Goal: Navigation & Orientation: Go to known website

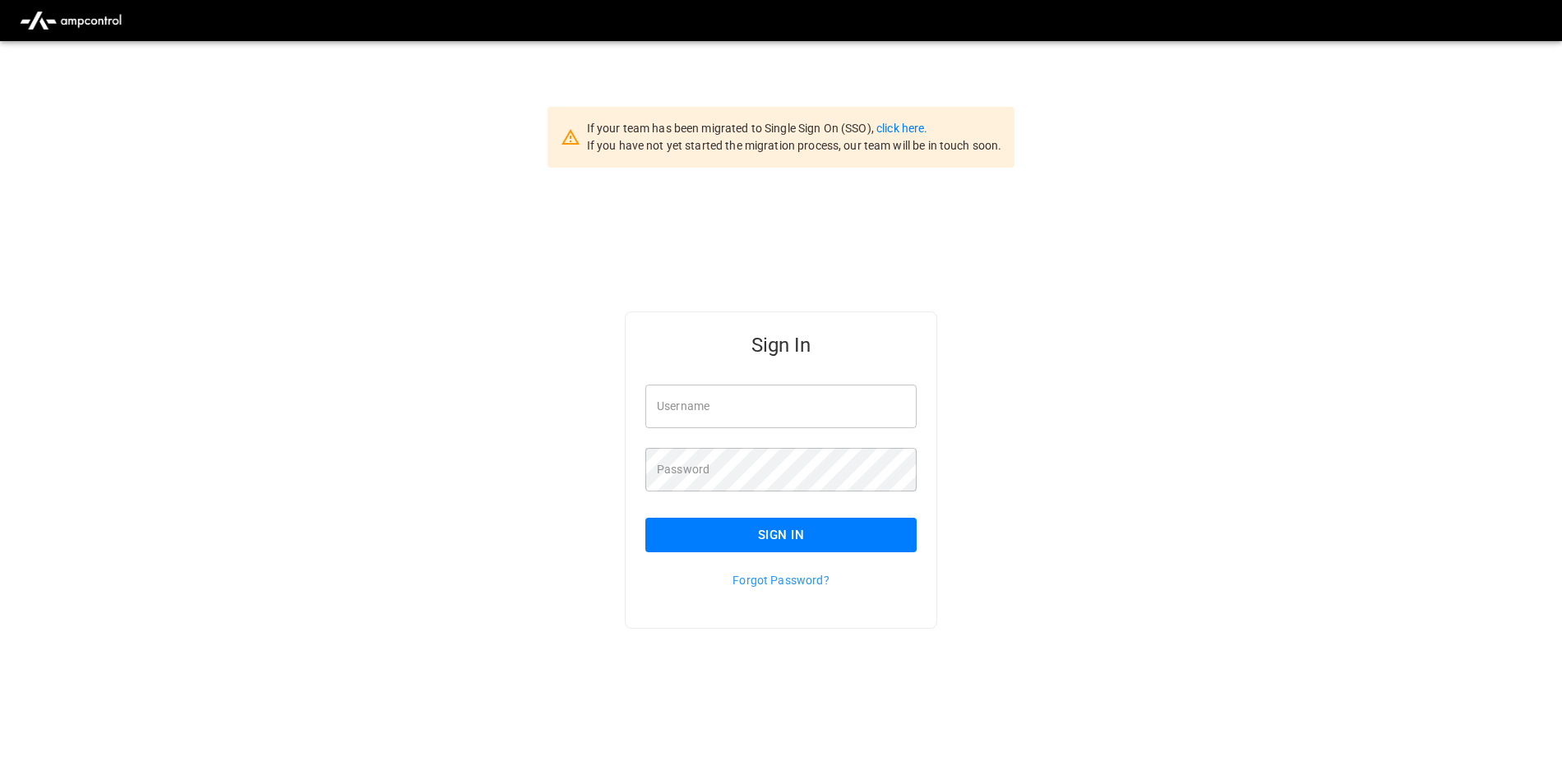
type input "**********"
click at [907, 128] on link "click here." at bounding box center [902, 127] width 51 height 13
